Goal: Complete application form

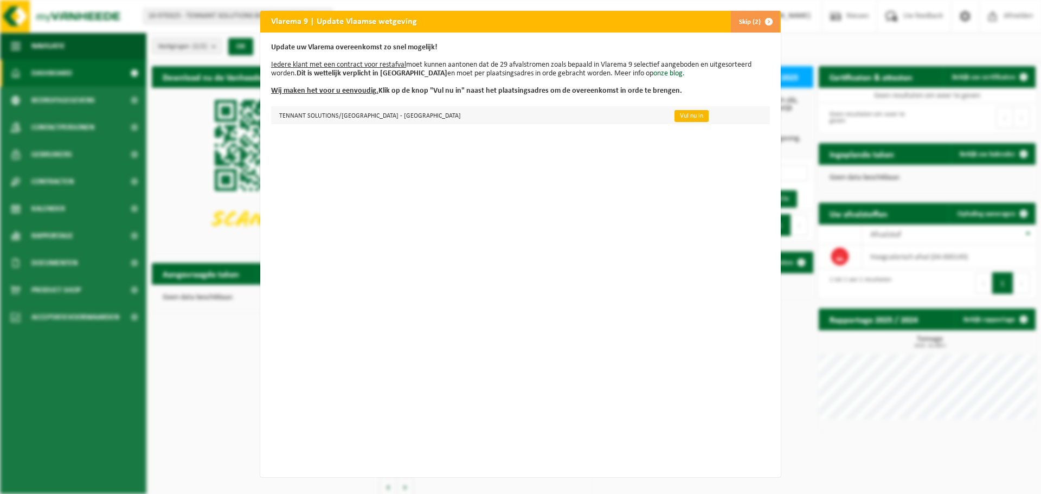
click at [675, 114] on link "Vul nu in" at bounding box center [692, 116] width 34 height 12
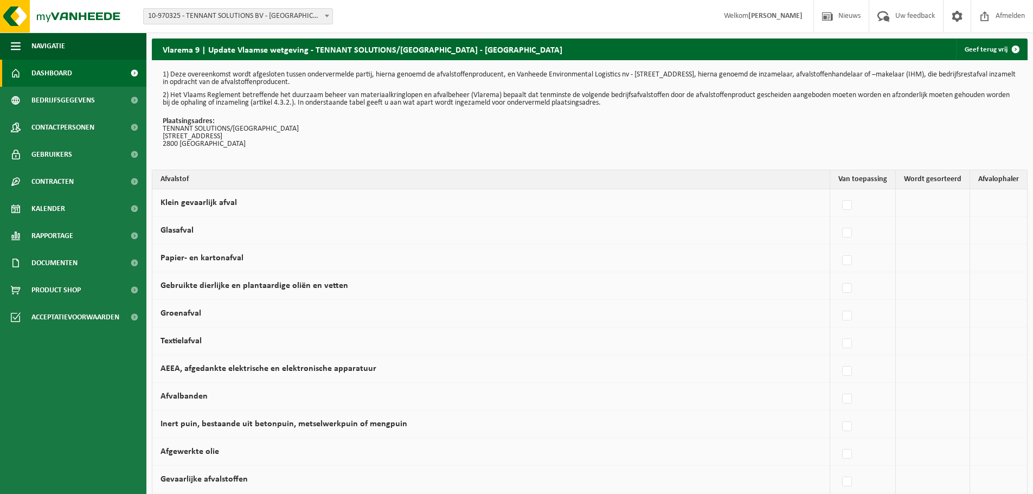
click at [59, 75] on span "Dashboard" at bounding box center [51, 73] width 41 height 27
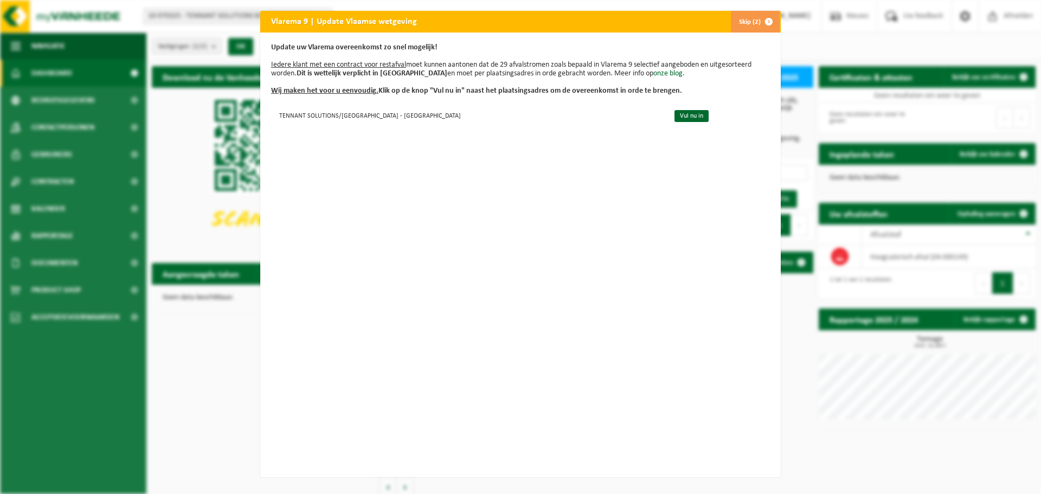
scroll to position [2, 0]
click at [753, 19] on button "Skip (2)" at bounding box center [754, 22] width 49 height 22
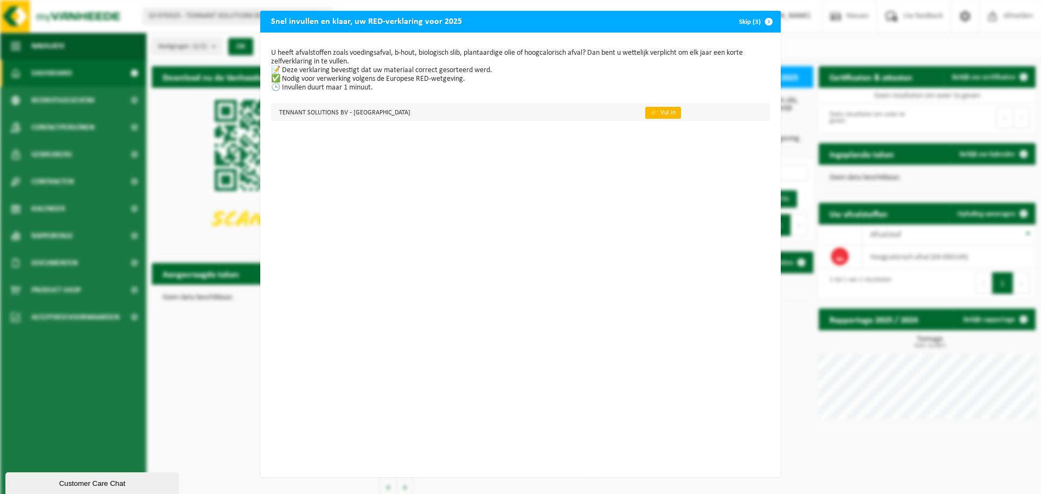
click at [645, 114] on link "👉 Vul in" at bounding box center [663, 113] width 36 height 12
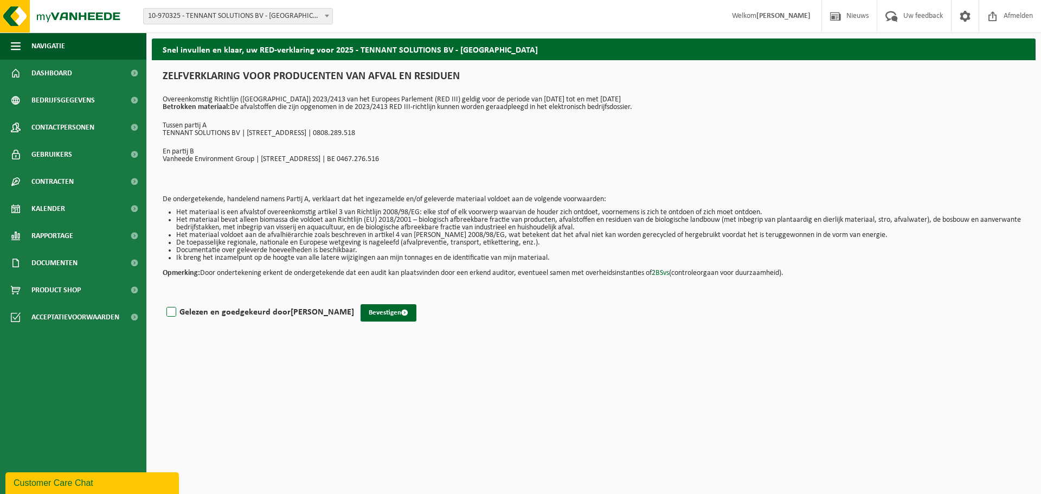
click at [171, 313] on label "Gelezen en goedgekeurd door PETER ARNOUTS" at bounding box center [259, 312] width 190 height 16
click at [354, 299] on input "Gelezen en goedgekeurd door PETER ARNOUTS" at bounding box center [354, 298] width 1 height 1
checkbox input "true"
click at [395, 313] on button "Bevestigen" at bounding box center [389, 312] width 56 height 17
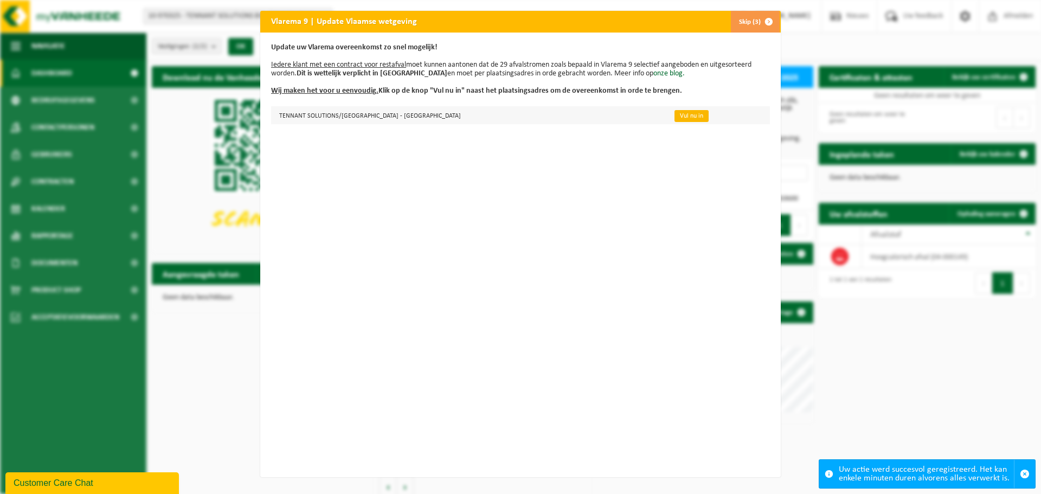
click at [675, 115] on link "Vul nu in" at bounding box center [692, 116] width 34 height 12
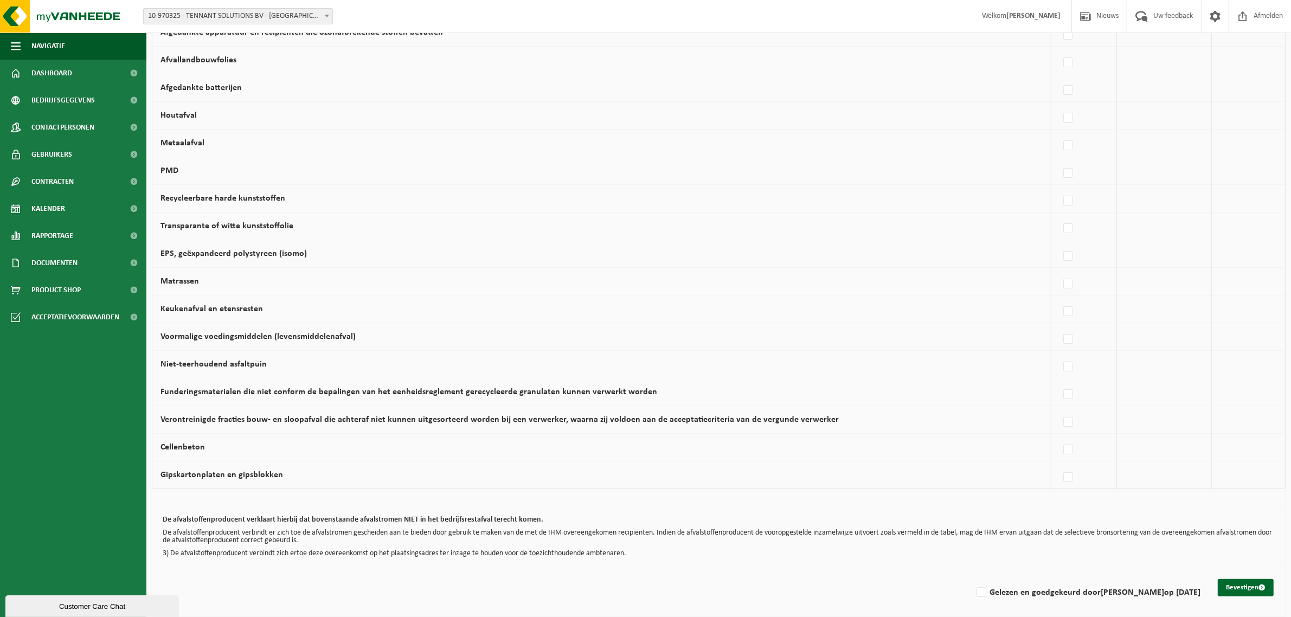
scroll to position [503, 0]
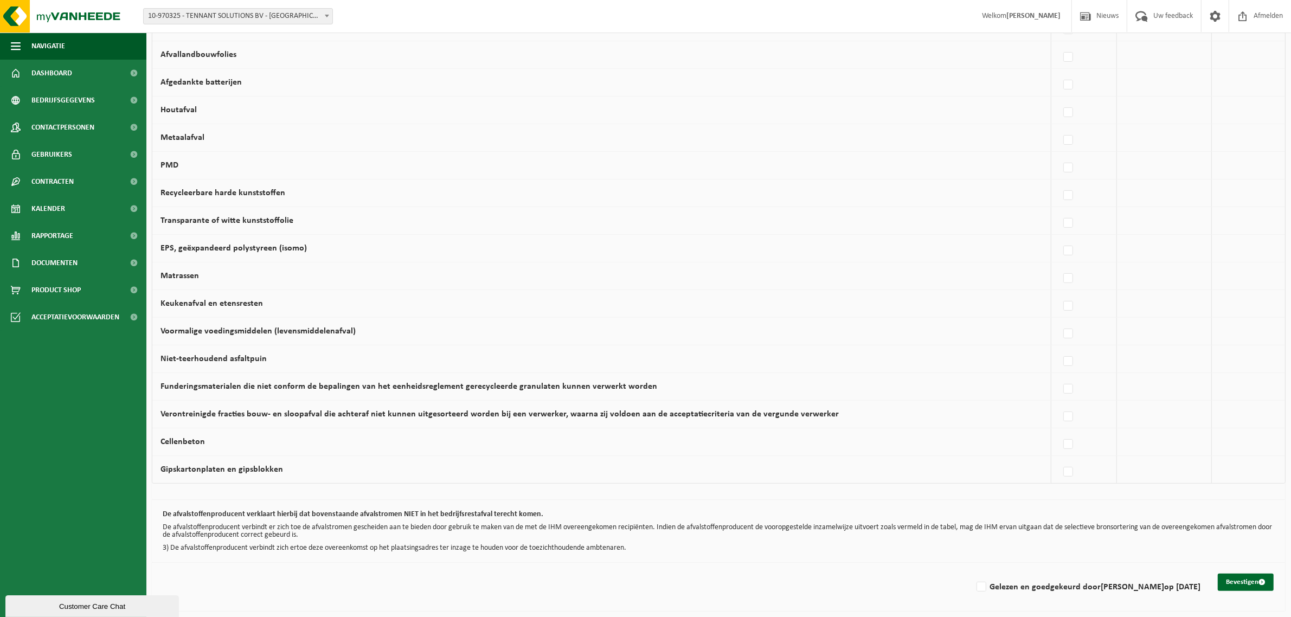
click at [360, 493] on div "Bevestigen Gelezen en goedgekeurd door [PERSON_NAME] op [DATE]" at bounding box center [719, 587] width 1134 height 49
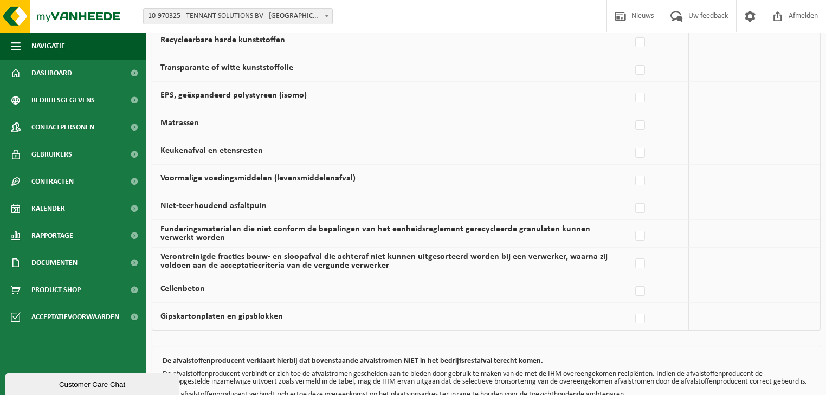
scroll to position [741, 0]
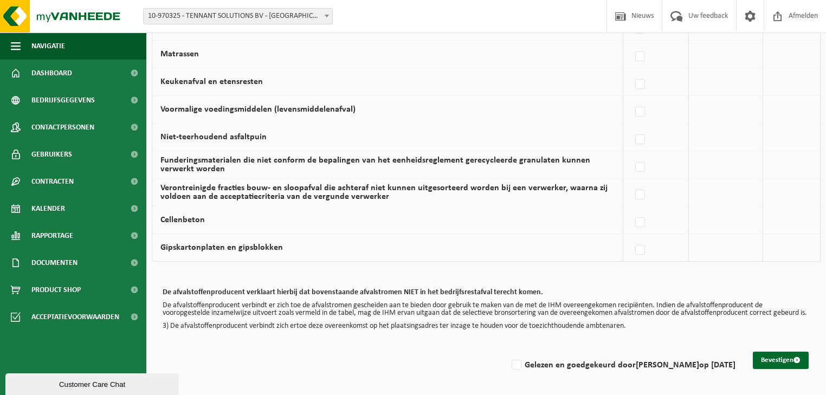
click at [638, 325] on p "3) De afvalstoffenproducent verbindt zich ertoe deze overeenkomst op het plaats…" at bounding box center [486, 327] width 647 height 8
